Goal: Manage account settings

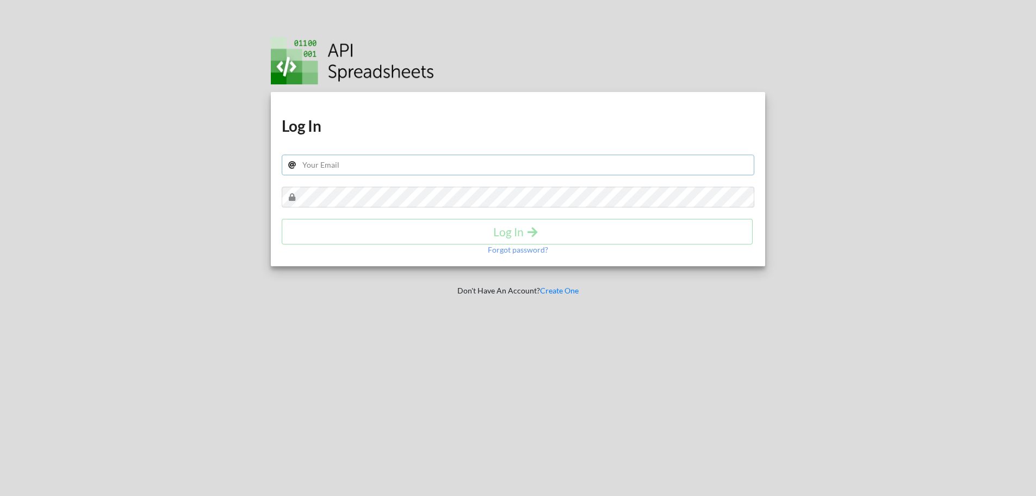
click at [367, 165] on input "text" at bounding box center [518, 164] width 473 height 21
type input "[EMAIL_ADDRESS][DOMAIN_NAME]"
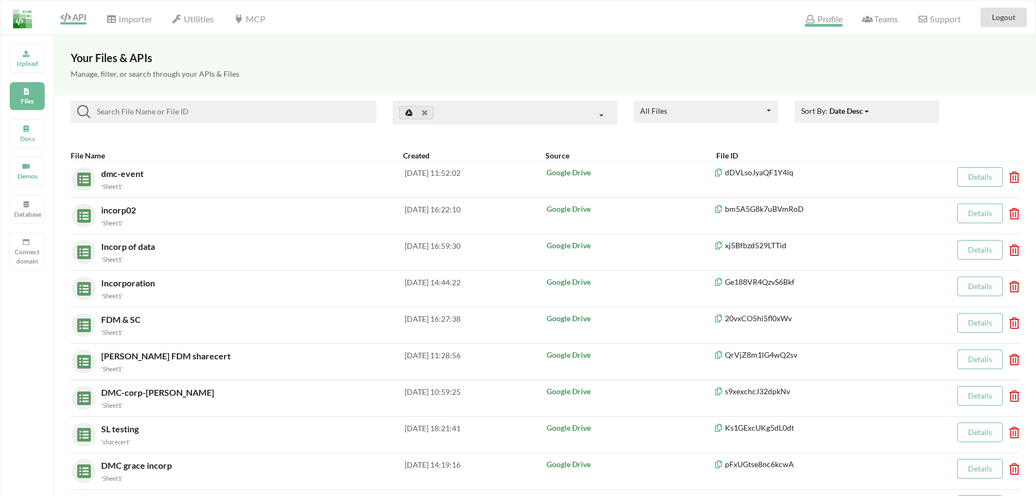
click at [818, 17] on span "Profile" at bounding box center [823, 20] width 37 height 13
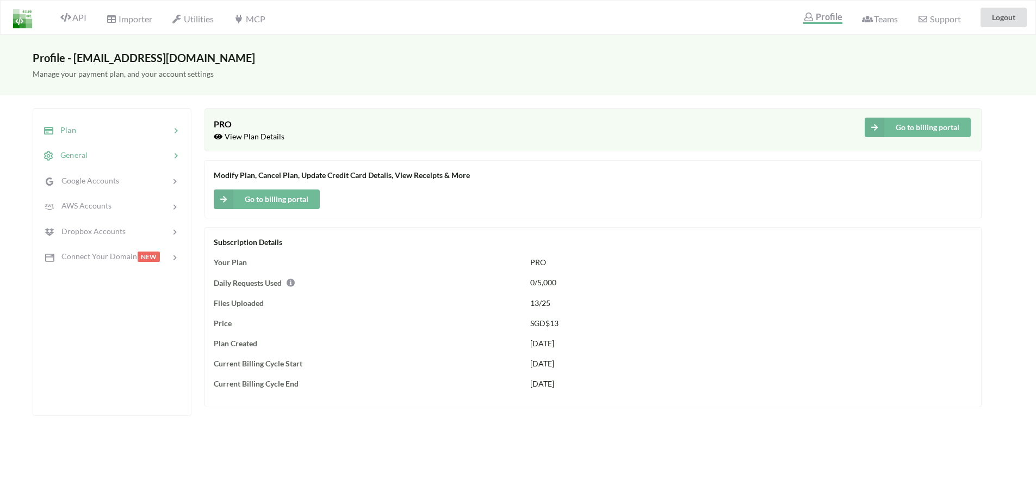
click at [107, 159] on div at bounding box center [129, 155] width 83 height 13
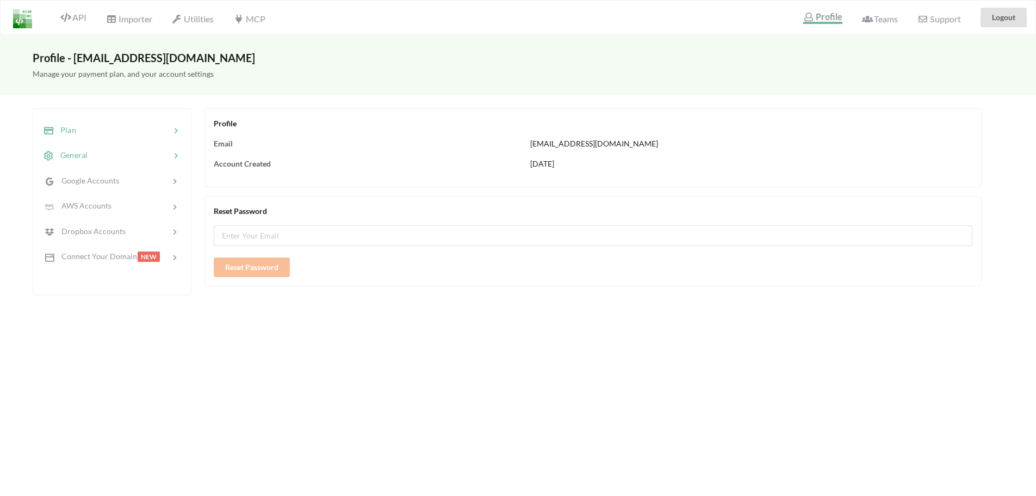
click at [103, 127] on div at bounding box center [123, 130] width 94 height 13
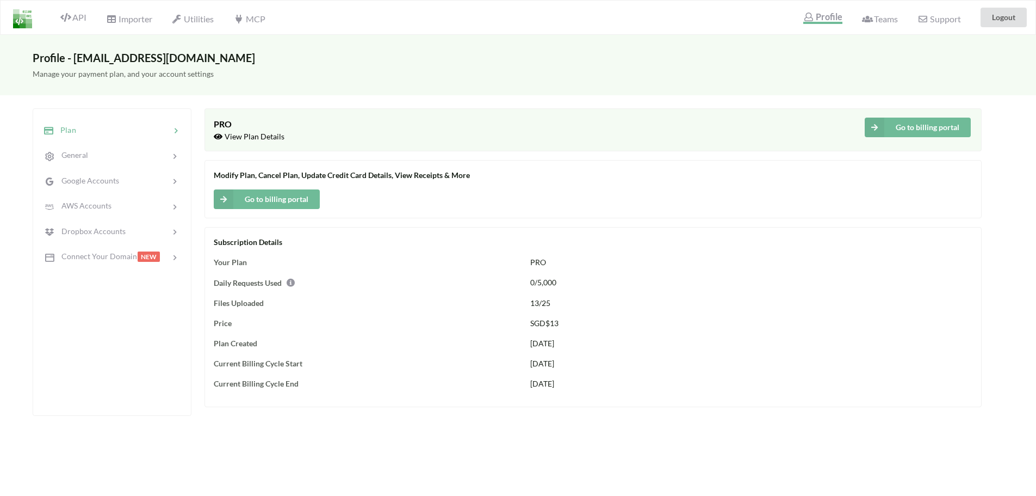
drag, startPoint x: 898, startPoint y: 128, endPoint x: 889, endPoint y: 128, distance: 8.7
click at [898, 128] on button "Go to billing portal" at bounding box center [918, 127] width 106 height 20
